Goal: Obtain resource: Obtain resource

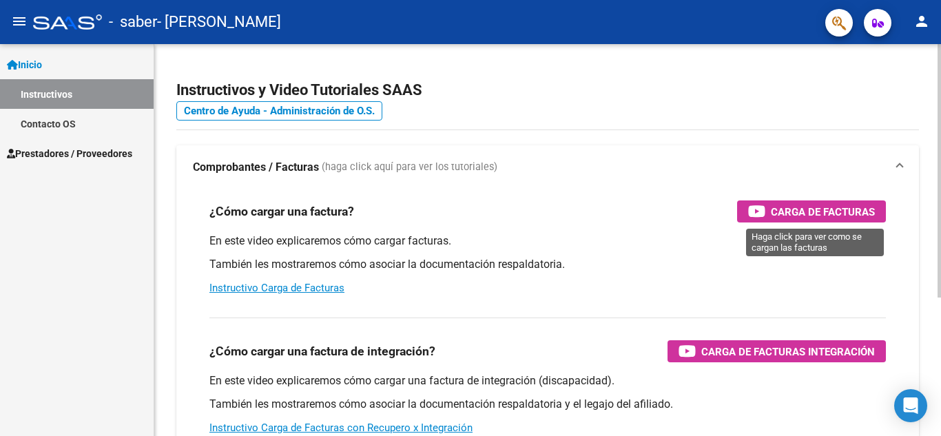
click at [809, 213] on span "Carga de Facturas" at bounding box center [823, 211] width 104 height 17
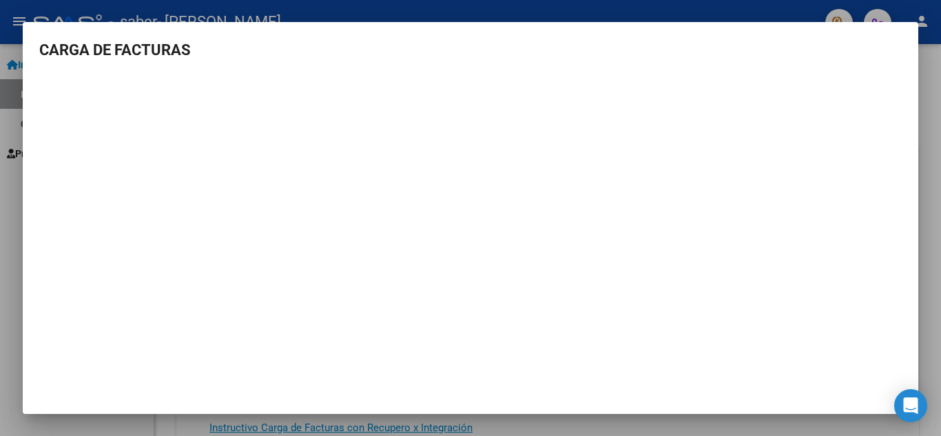
click at [10, 96] on div at bounding box center [470, 218] width 941 height 436
click at [10, 96] on link "Instructivos" at bounding box center [77, 94] width 154 height 30
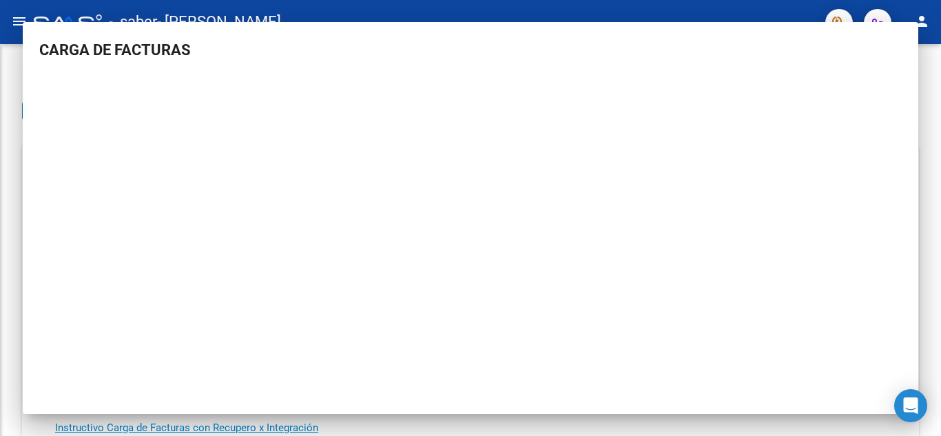
click at [930, 244] on div "Instructivos y Video Tutoriales SAAS Centro de Ayuda - Administración de O.S. C…" at bounding box center [470, 346] width 941 height 604
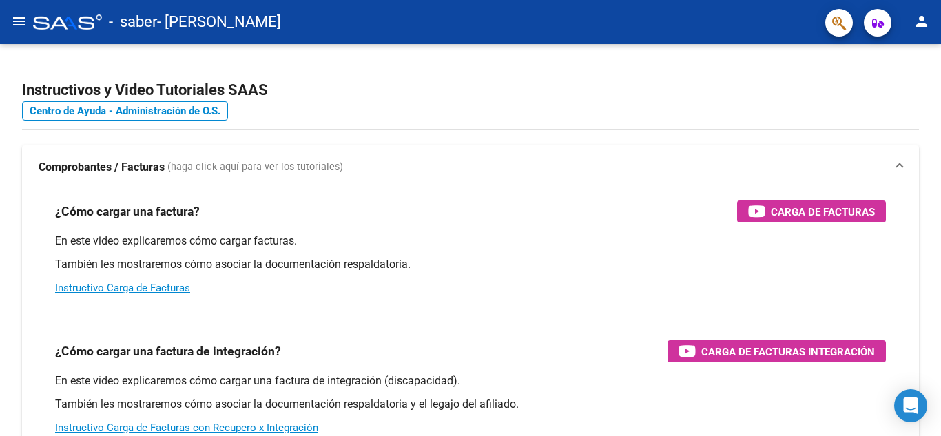
click at [17, 24] on mat-icon "menu" at bounding box center [19, 21] width 17 height 17
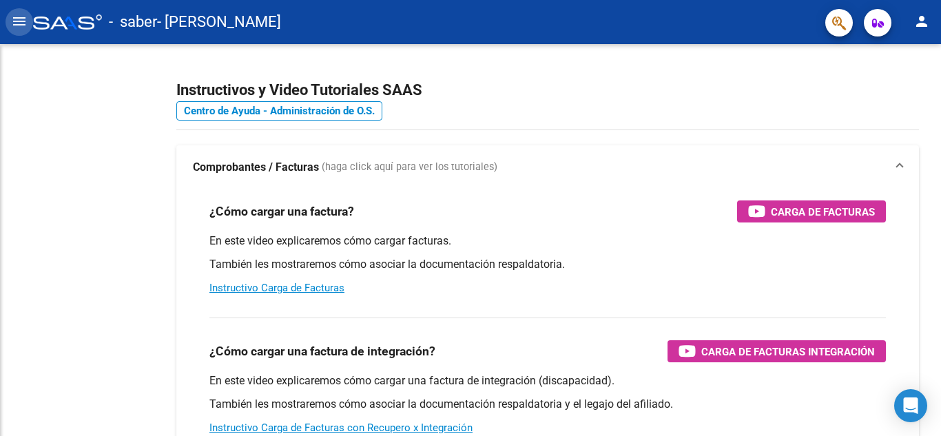
click at [19, 24] on mat-icon "menu" at bounding box center [19, 21] width 17 height 17
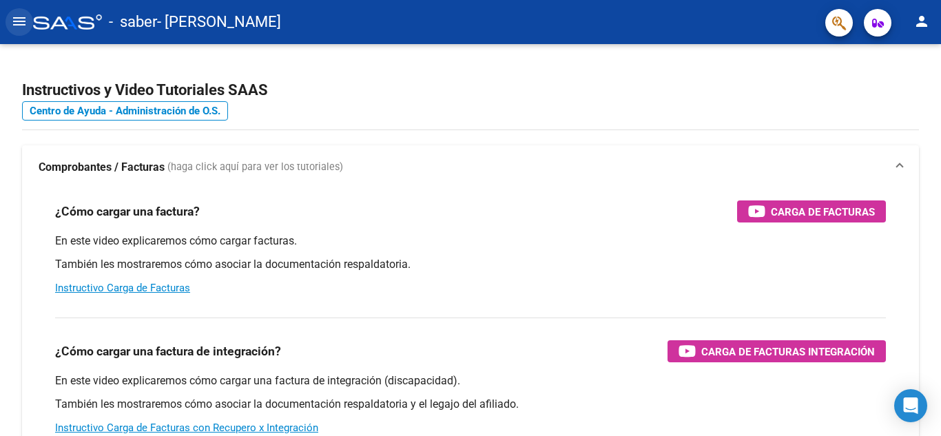
click at [17, 25] on mat-icon "menu" at bounding box center [19, 21] width 17 height 17
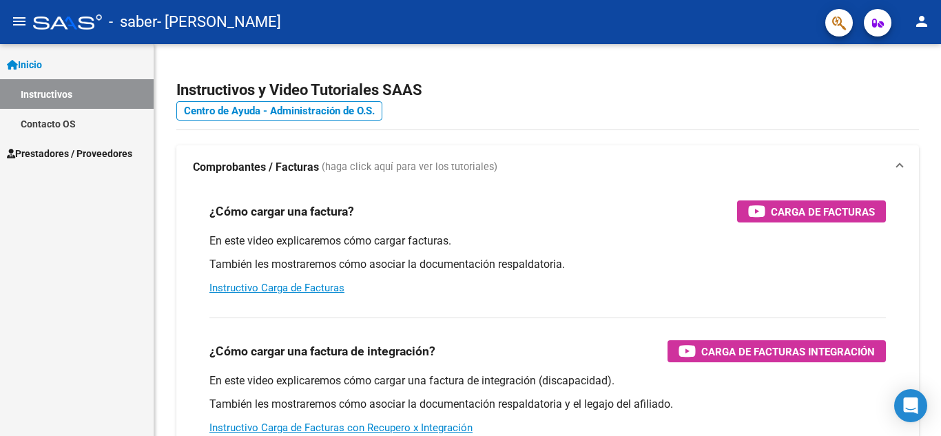
click at [126, 147] on span "Prestadores / Proveedores" at bounding box center [69, 153] width 125 height 15
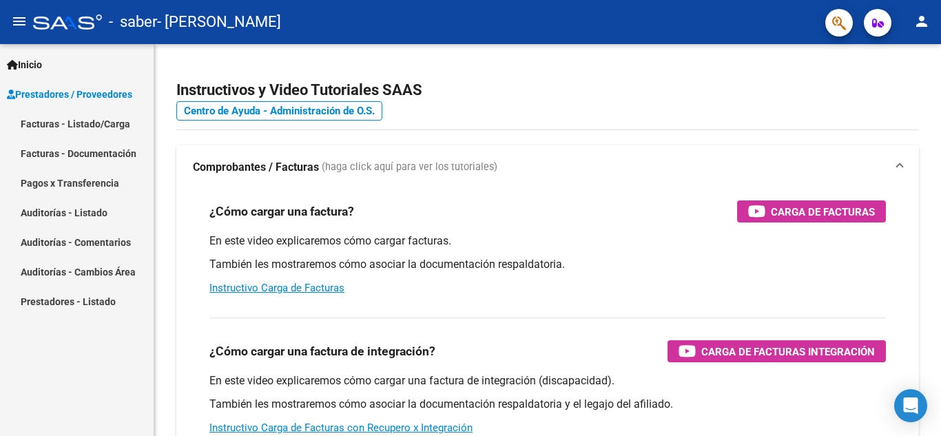
click at [115, 119] on link "Facturas - Listado/Carga" at bounding box center [77, 124] width 154 height 30
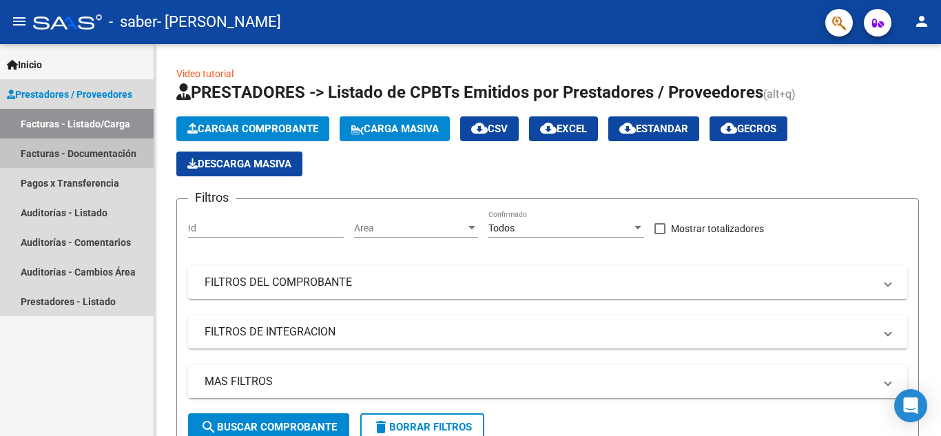
click at [114, 148] on link "Facturas - Documentación" at bounding box center [77, 153] width 154 height 30
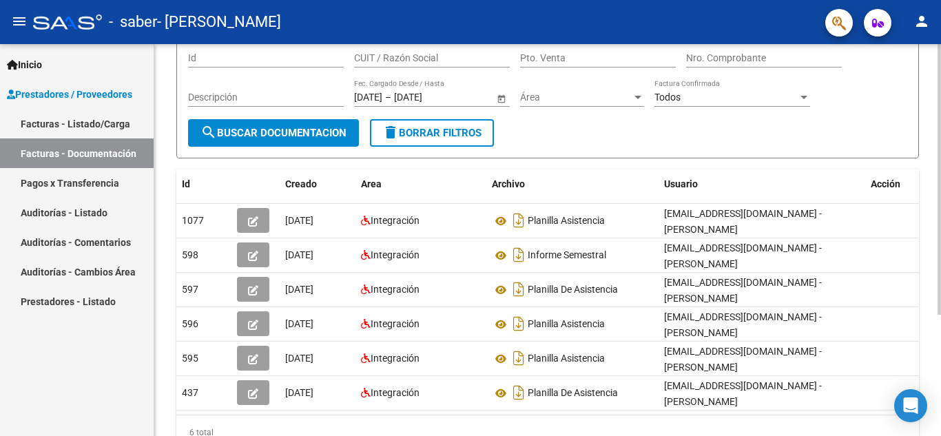
scroll to position [118, 0]
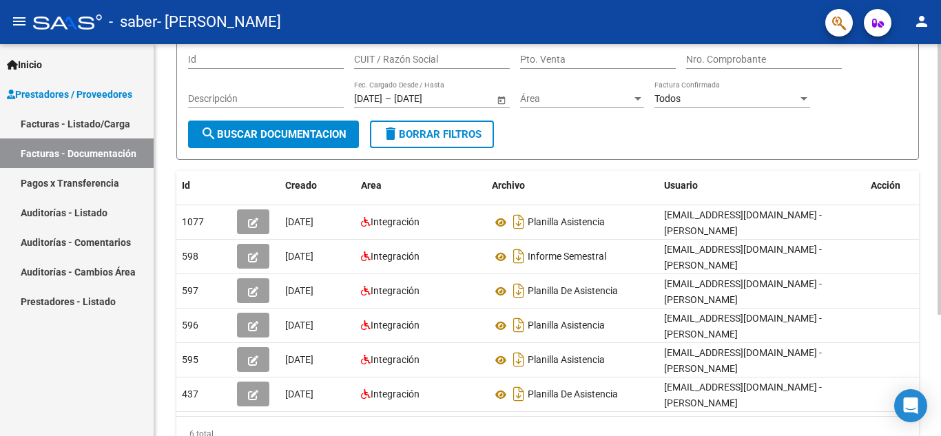
click at [930, 222] on div at bounding box center [938, 260] width 3 height 271
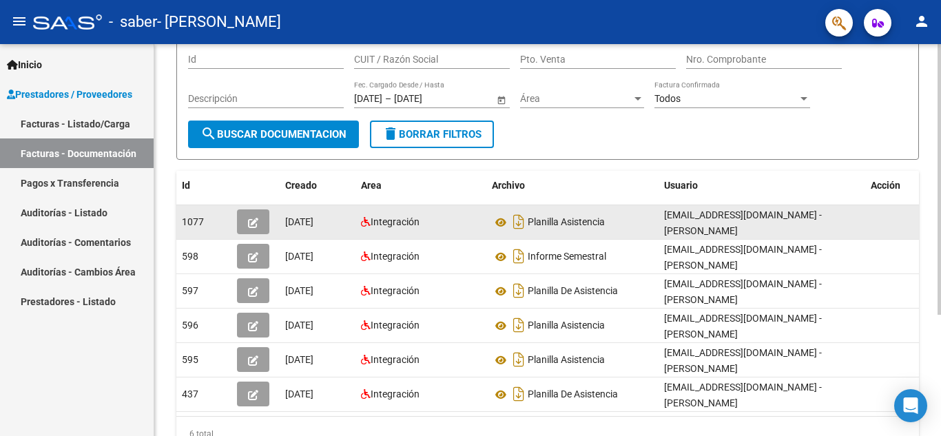
click at [634, 222] on div "Planilla Asistencia" at bounding box center [572, 222] width 161 height 22
click at [437, 221] on div "Integración" at bounding box center [421, 222] width 120 height 16
click at [503, 225] on icon at bounding box center [501, 222] width 18 height 17
